Goal: Use online tool/utility: Utilize a website feature to perform a specific function

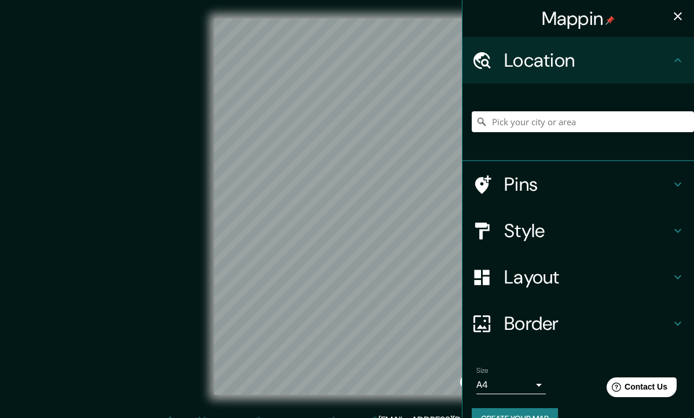
click at [673, 20] on icon "button" at bounding box center [678, 16] width 14 height 14
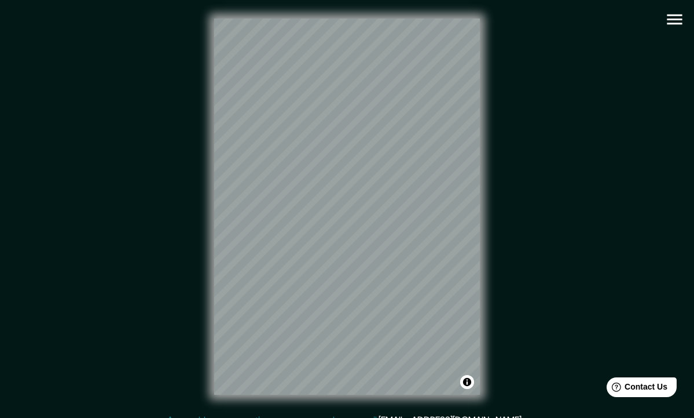
click at [675, 21] on icon "button" at bounding box center [675, 19] width 20 height 20
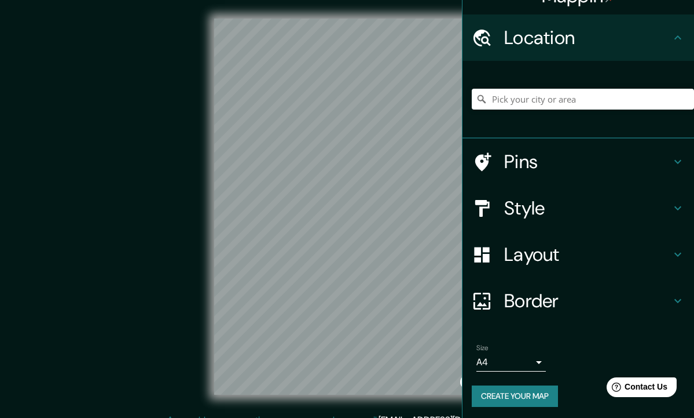
scroll to position [22, 0]
click at [675, 202] on icon at bounding box center [678, 209] width 14 height 14
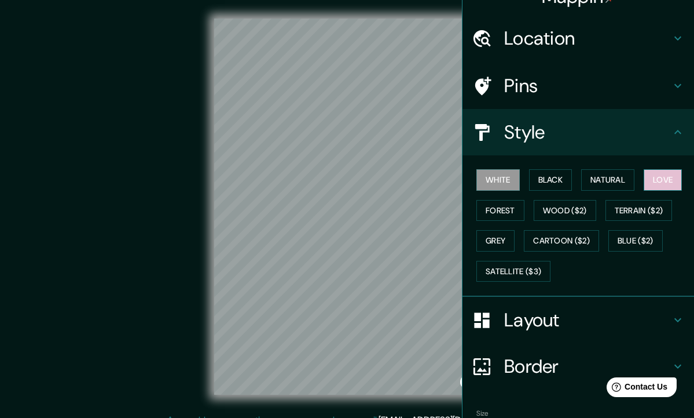
click at [675, 177] on button "Love" at bounding box center [663, 179] width 38 height 21
click at [477, 141] on div "Mappin Location Pins Style White Black Natural Love Forest Wood ($2) Terrain ($…" at bounding box center [347, 215] width 694 height 431
click at [500, 209] on div "Mappin Location Pins Style White Black Natural Love Forest Wood ($2) Terrain ($…" at bounding box center [347, 215] width 694 height 431
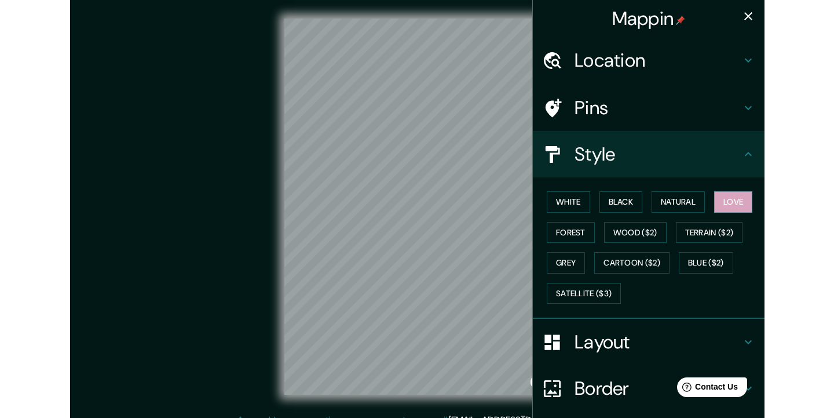
scroll to position [0, 0]
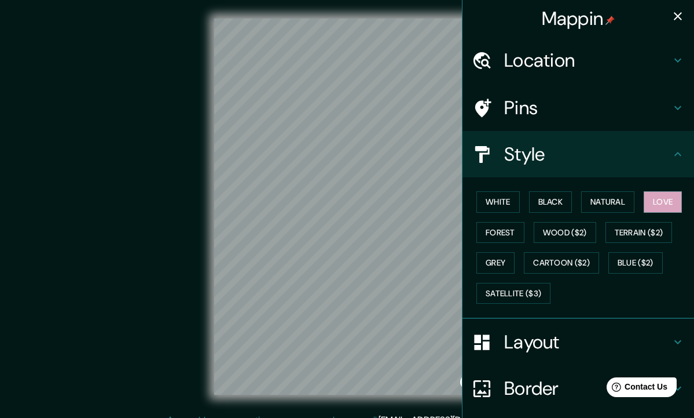
click at [679, 14] on icon "button" at bounding box center [678, 16] width 14 height 14
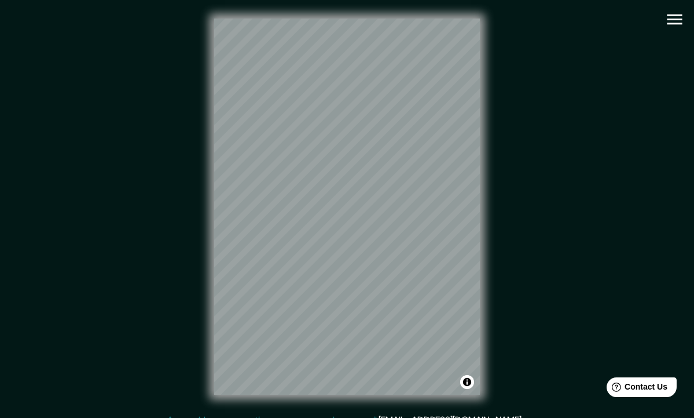
click at [527, 140] on div "© Mapbox © OpenStreetMap Improve this map" at bounding box center [347, 207] width 625 height 376
click at [674, 25] on icon "button" at bounding box center [675, 19] width 20 height 20
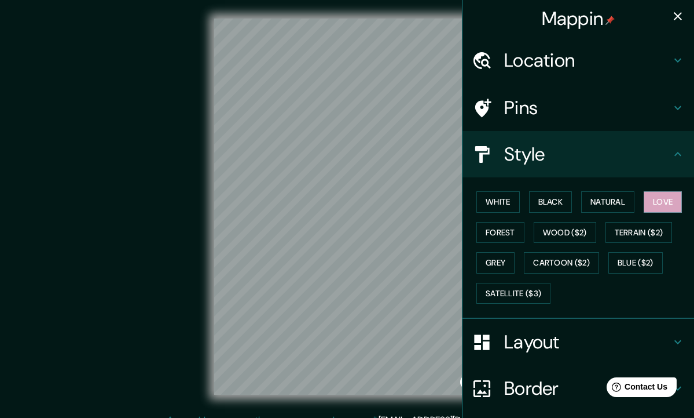
click at [591, 334] on h4 "Layout" at bounding box center [587, 341] width 167 height 23
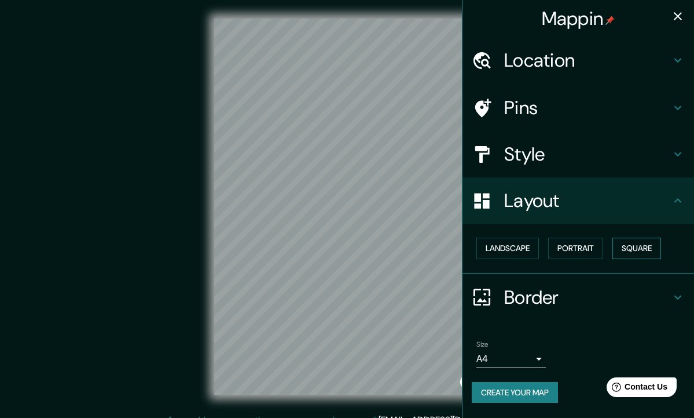
click at [623, 246] on button "Square" at bounding box center [637, 247] width 49 height 21
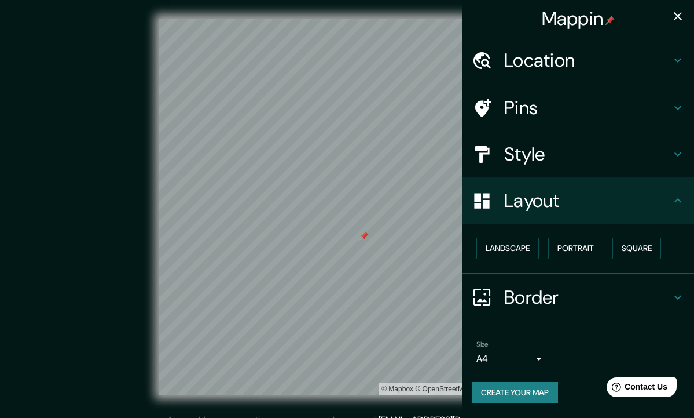
click at [679, 18] on icon "button" at bounding box center [678, 16] width 8 height 8
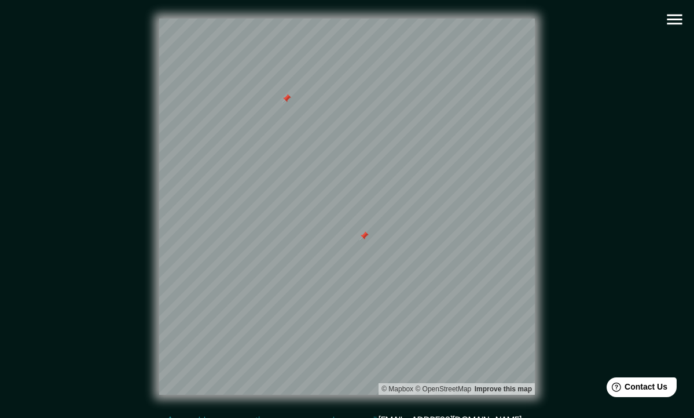
click at [365, 235] on div at bounding box center [364, 235] width 9 height 9
click at [299, 64] on div at bounding box center [298, 61] width 9 height 9
